Goal: Check status

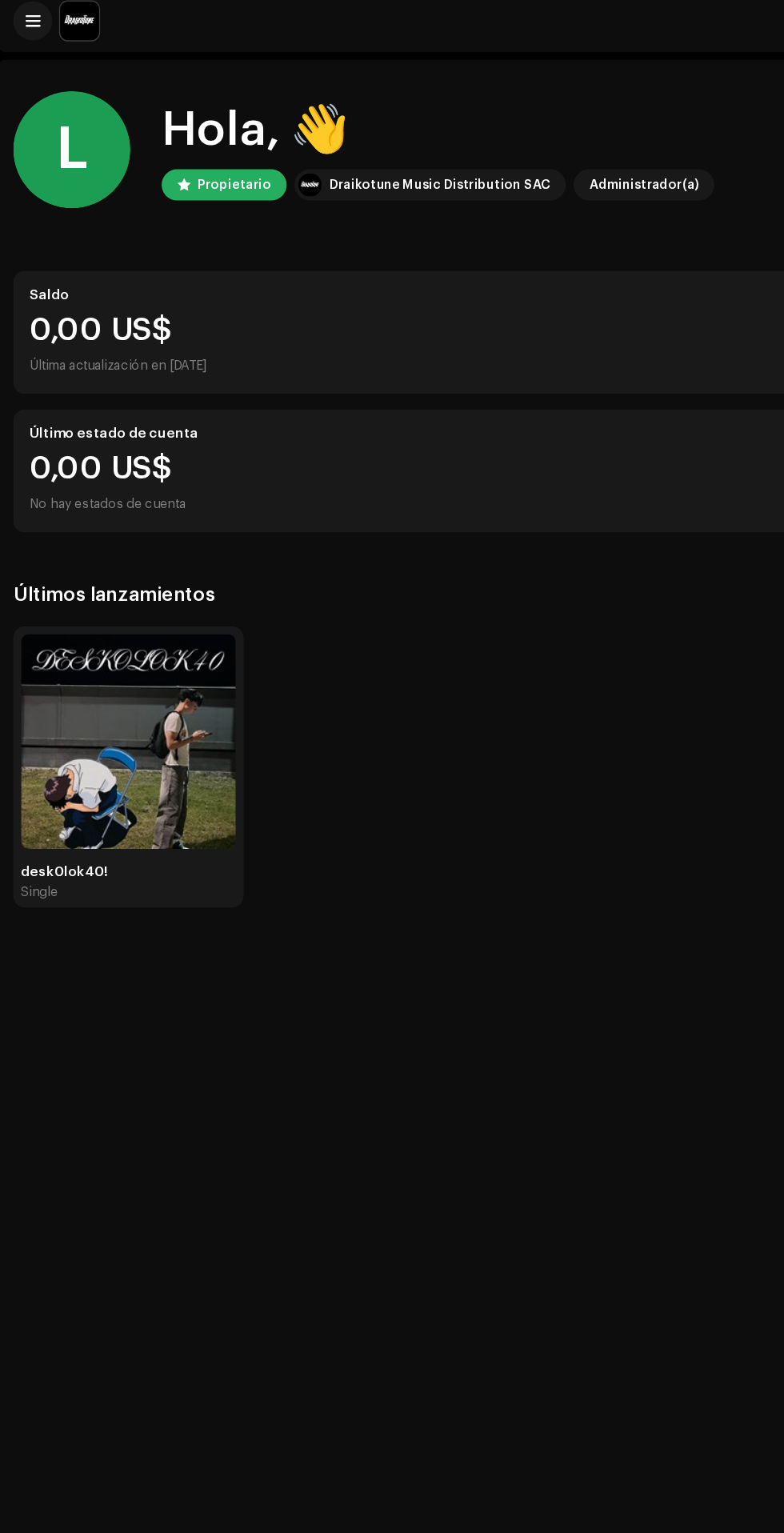
click at [104, 645] on img at bounding box center [107, 616] width 176 height 176
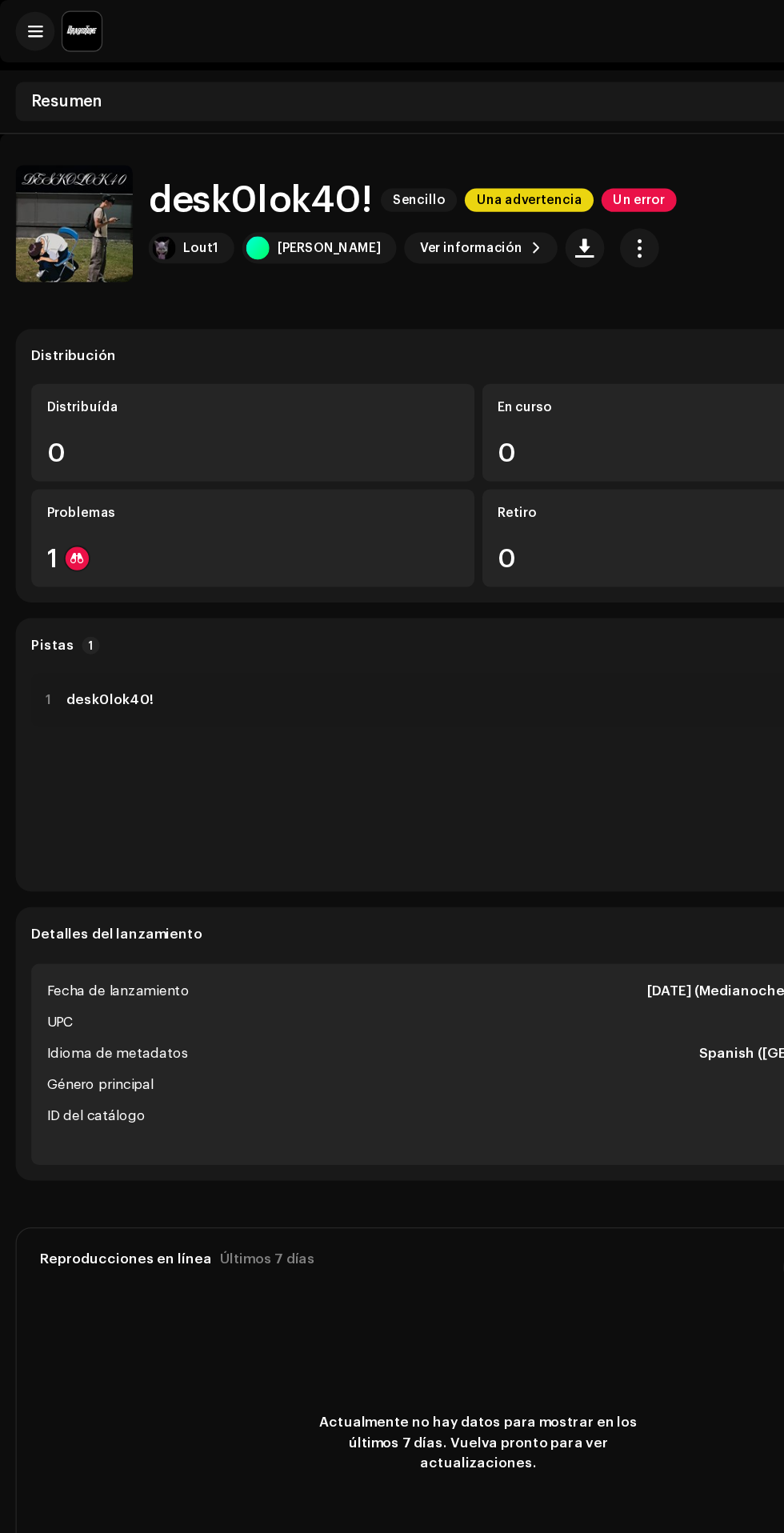
click at [71, 451] on div at bounding box center [63, 457] width 19 height 19
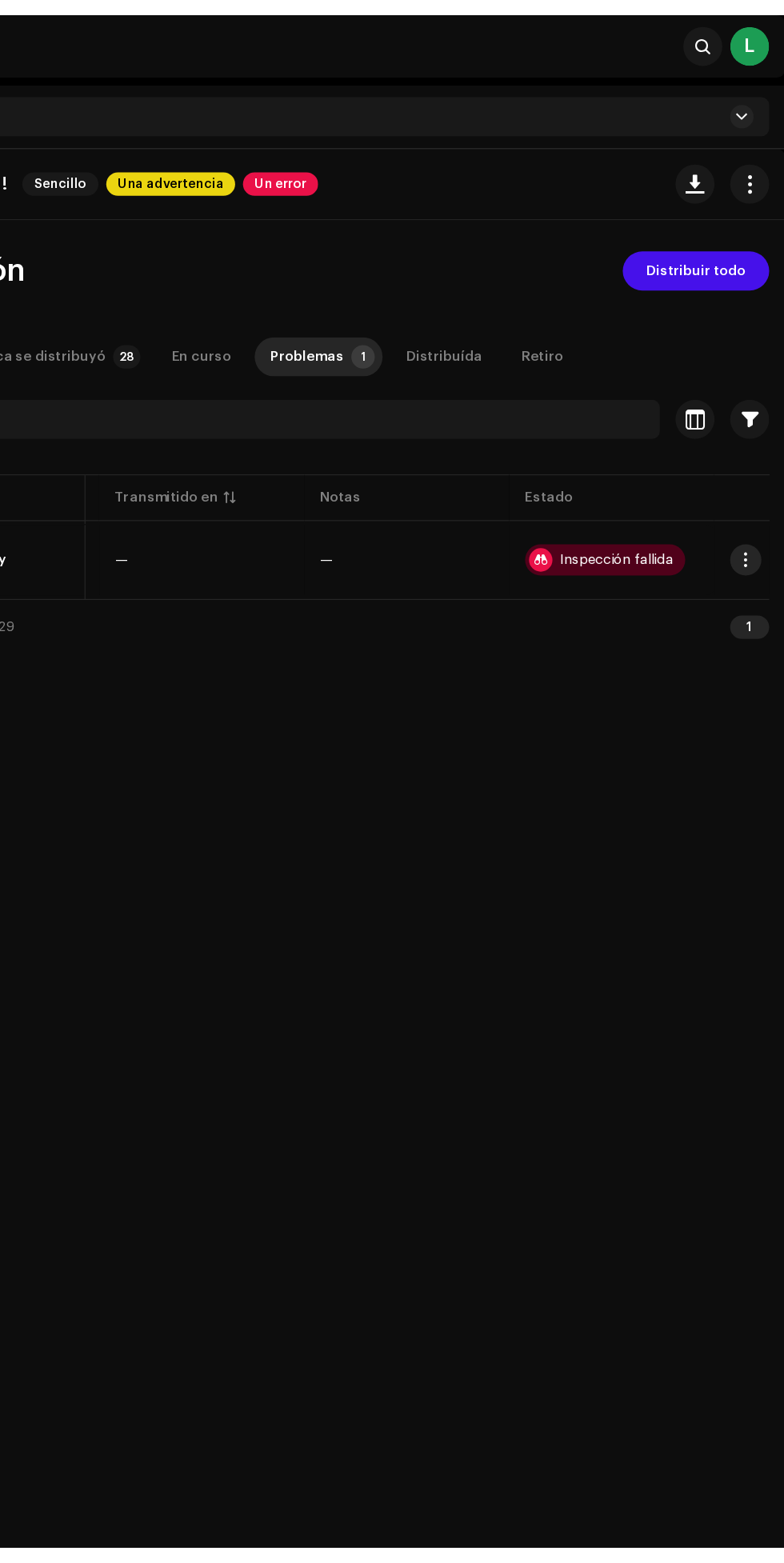
scroll to position [0, 155]
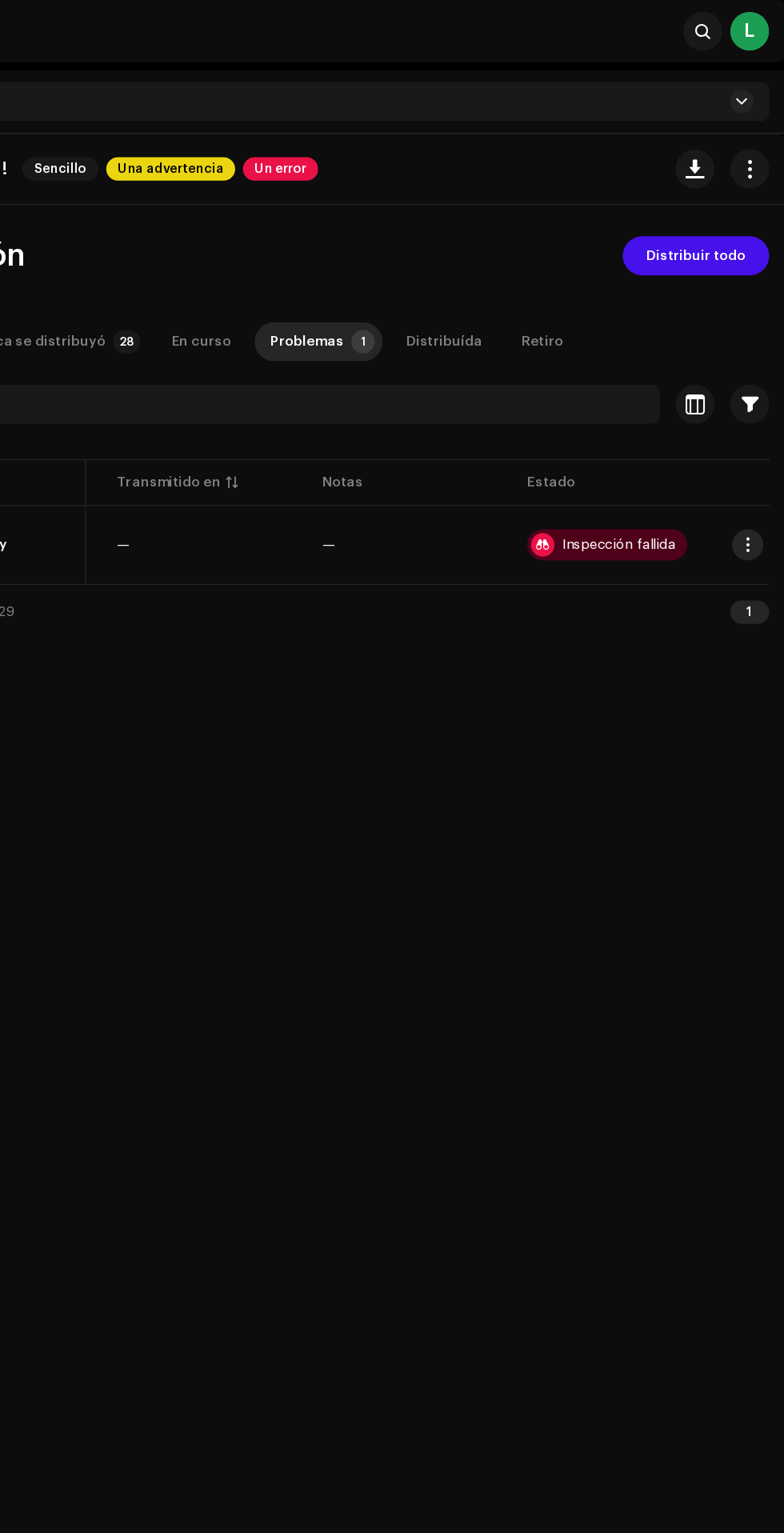
click at [625, 447] on div "Inspección fallida" at bounding box center [648, 447] width 93 height 12
click at [626, 445] on div "Inspección fallida" at bounding box center [648, 447] width 93 height 12
click at [590, 440] on div at bounding box center [586, 447] width 19 height 19
click at [590, 441] on div at bounding box center [586, 447] width 19 height 19
click at [632, 444] on div "Inspección fallida" at bounding box center [648, 447] width 93 height 12
